Goal: Task Accomplishment & Management: Manage account settings

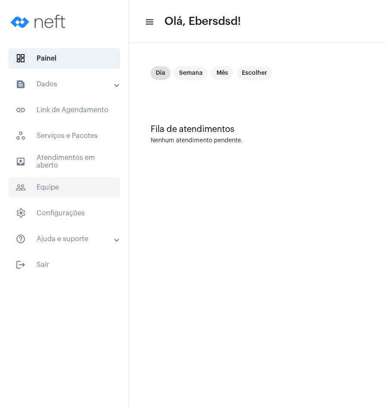
click at [70, 191] on span "people_outline Equipe" at bounding box center [64, 187] width 111 height 21
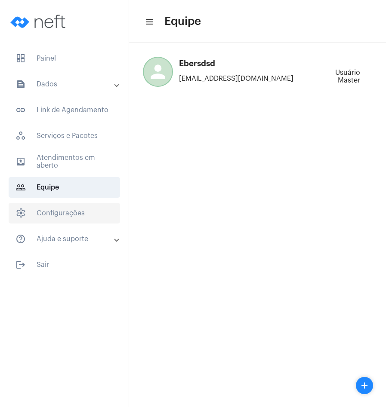
click at [82, 214] on span "settings Configurações" at bounding box center [64, 213] width 111 height 21
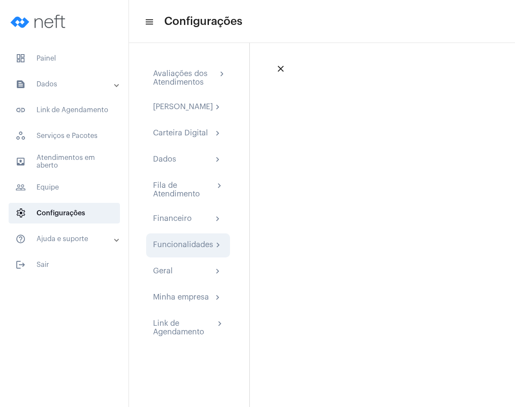
click at [175, 246] on div "Funcionalidades chevron_right" at bounding box center [188, 246] width 84 height 24
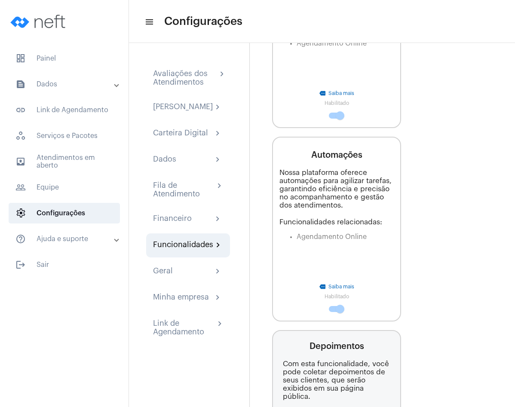
scroll to position [1152, 0]
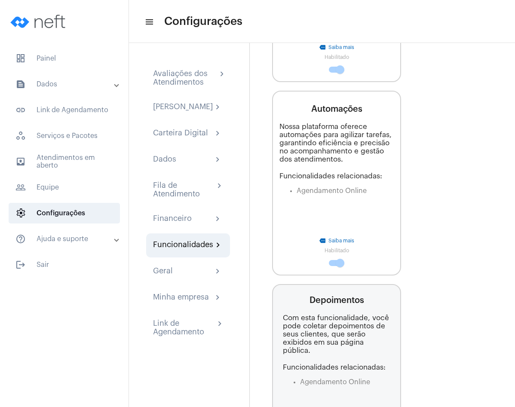
click at [338, 264] on span at bounding box center [340, 263] width 9 height 9
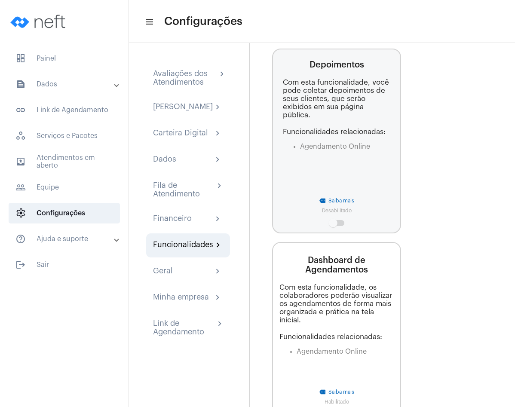
scroll to position [1425, 0]
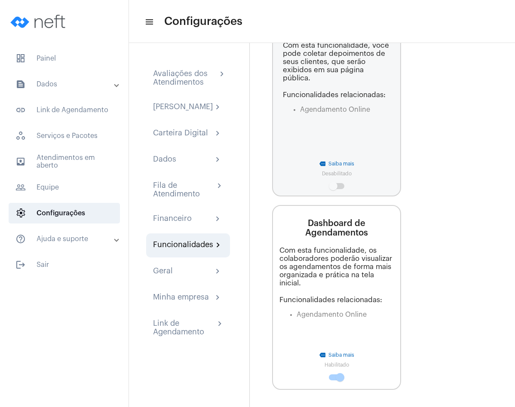
click at [338, 377] on span at bounding box center [340, 377] width 9 height 9
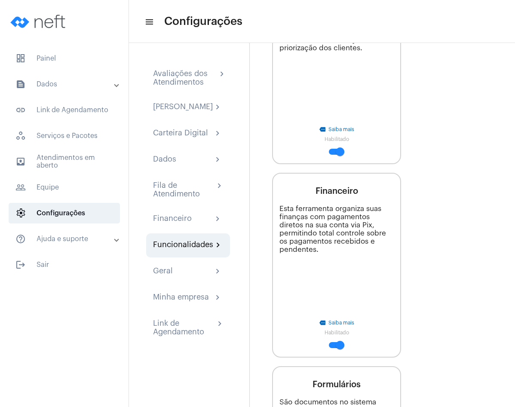
scroll to position [0, 0]
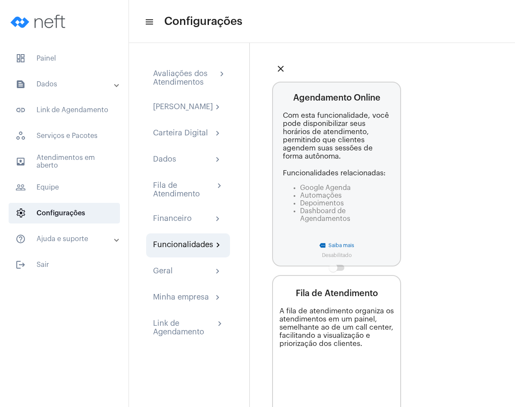
click at [337, 268] on span at bounding box center [333, 268] width 9 height 9
click at [334, 264] on span at bounding box center [333, 268] width 9 height 9
click at [335, 264] on span at bounding box center [333, 268] width 9 height 9
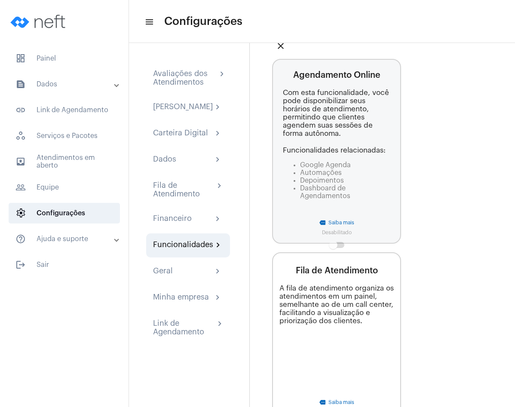
scroll to position [32, 0]
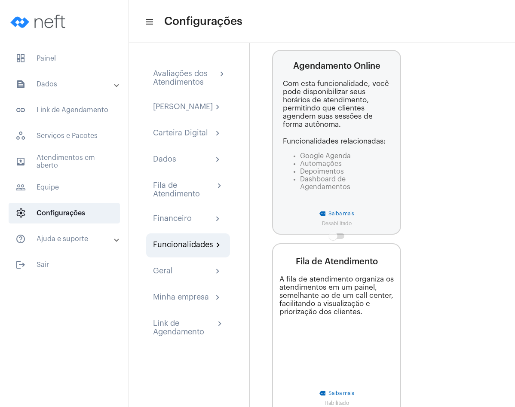
click at [334, 233] on span at bounding box center [333, 236] width 9 height 9
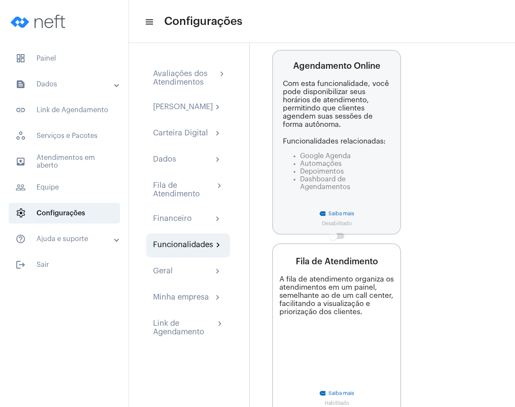
click at [334, 233] on span at bounding box center [333, 236] width 9 height 9
click at [183, 193] on div "Fila de Atendimento" at bounding box center [183, 189] width 61 height 17
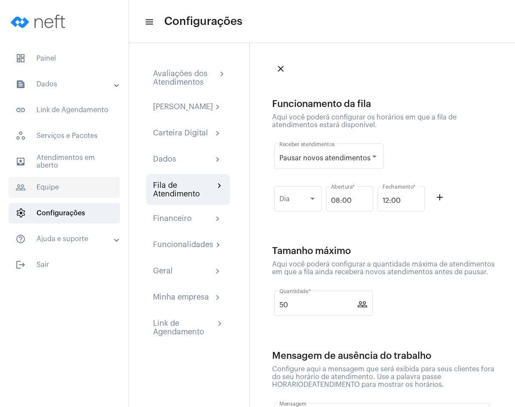
click at [60, 180] on span "people_outline Equipe" at bounding box center [64, 187] width 111 height 21
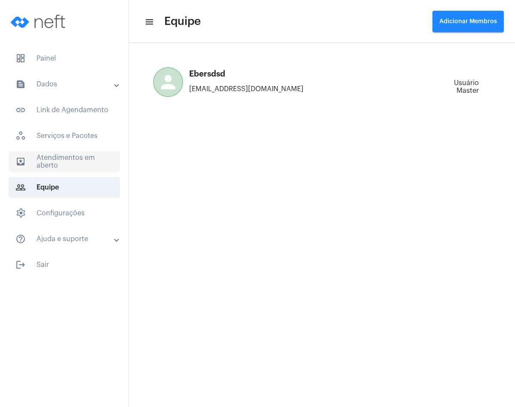
click at [71, 163] on span "outbox_outline Atendimentos em aberto" at bounding box center [64, 161] width 111 height 21
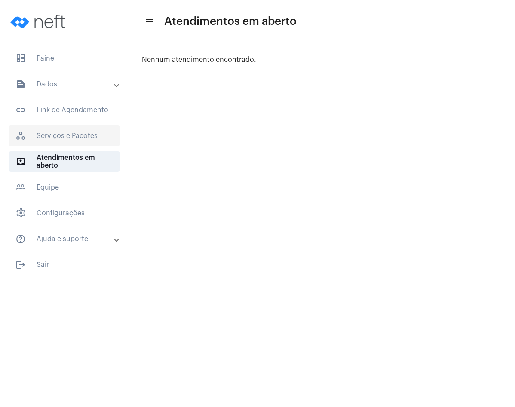
click at [74, 136] on span "workspaces_outlined Serviços e Pacotes" at bounding box center [64, 136] width 111 height 21
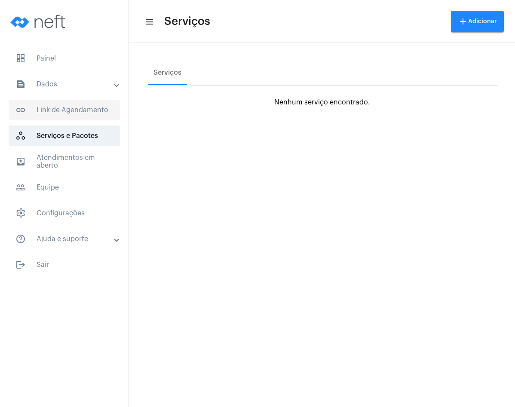
click at [68, 107] on span "link_outlined Link de Agendamento" at bounding box center [64, 110] width 111 height 21
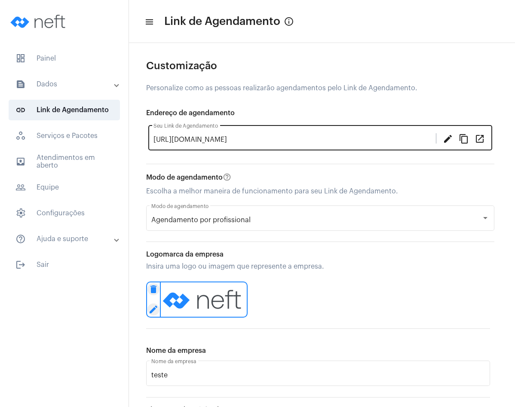
click at [385, 139] on mat-icon "open_in_new" at bounding box center [480, 138] width 10 height 10
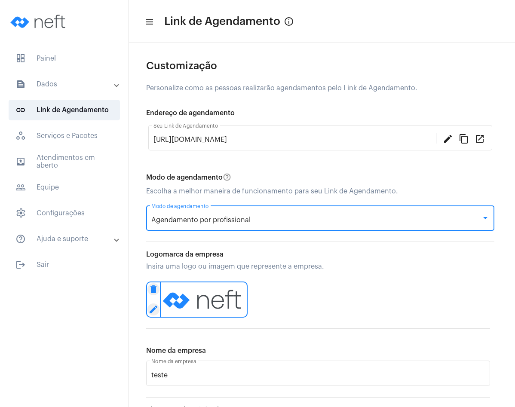
click at [238, 219] on span "Agendamento por profissional" at bounding box center [200, 220] width 99 height 7
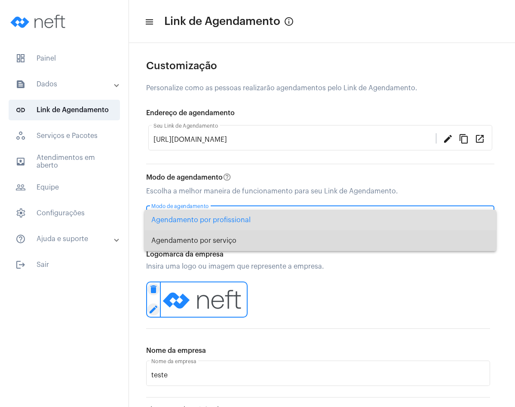
click at [230, 235] on span "Agendamento por serviço" at bounding box center [320, 240] width 338 height 21
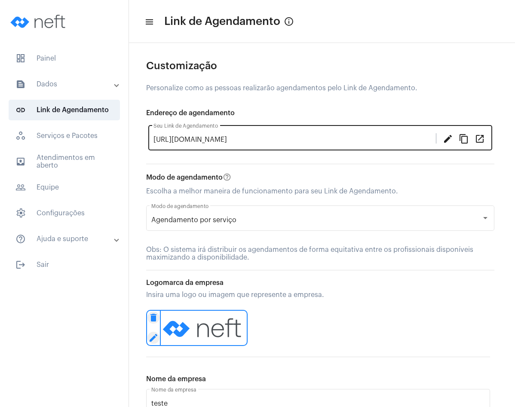
click at [481, 141] on mat-icon "open_in_new" at bounding box center [480, 138] width 10 height 10
